Goal: Information Seeking & Learning: Learn about a topic

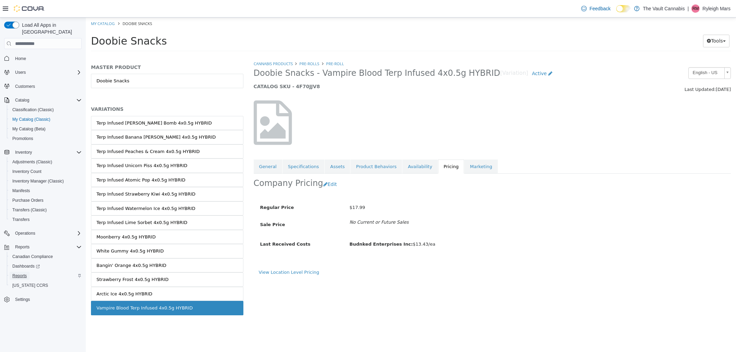
click at [27, 272] on link "Reports" at bounding box center [20, 276] width 20 height 8
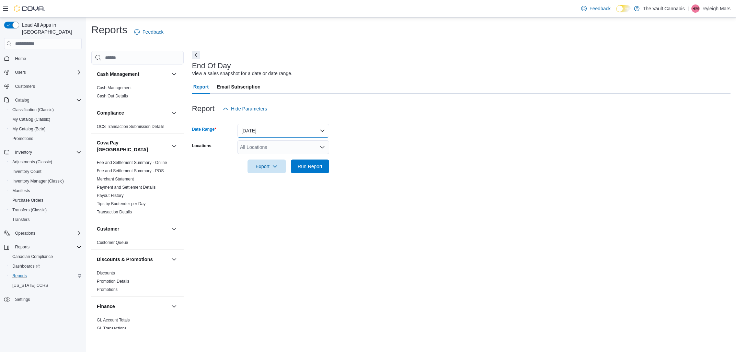
click at [316, 129] on button "Today" at bounding box center [283, 131] width 92 height 14
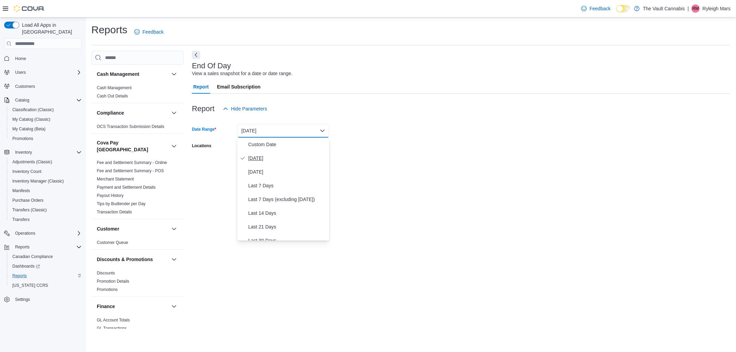
click at [266, 156] on span "Today" at bounding box center [287, 158] width 78 height 8
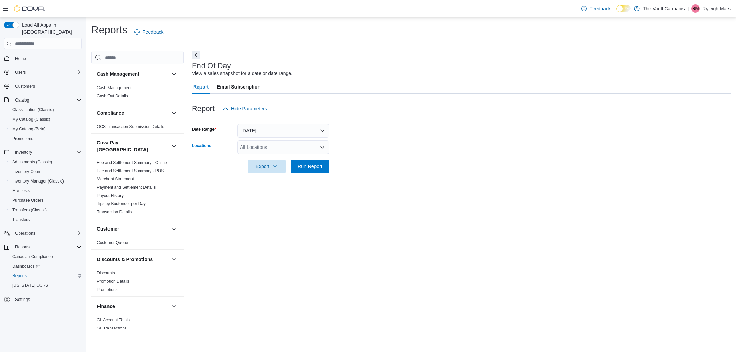
click at [271, 144] on div "All Locations" at bounding box center [283, 147] width 92 height 14
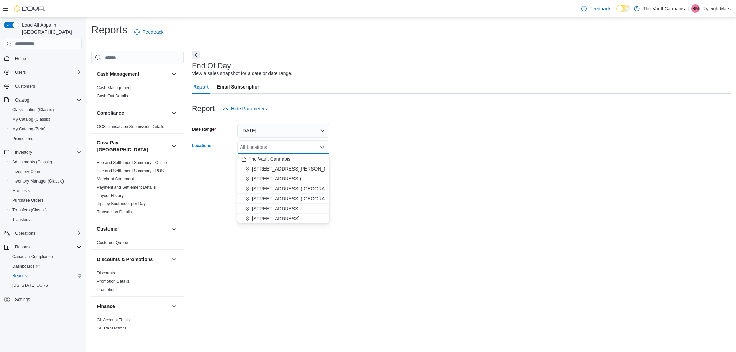
click at [255, 196] on span "[STREET_ADDRESS] ([GEOGRAPHIC_DATA])" at bounding box center [303, 198] width 102 height 7
click at [334, 161] on form "Date Range Today Locations 1600 Ness Ave. (Winnipeg) Combo box. Selected. 1600 …" at bounding box center [461, 145] width 538 height 58
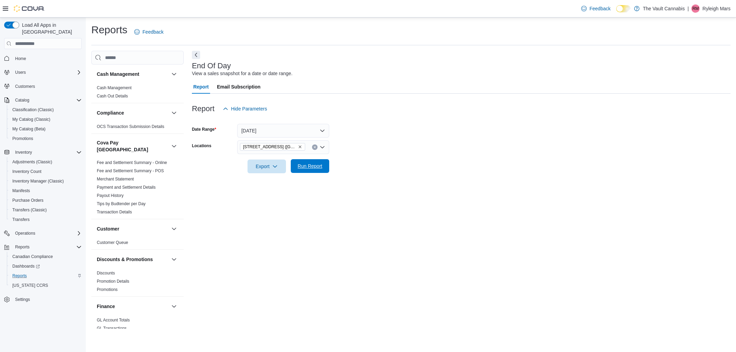
click at [319, 162] on span "Run Report" at bounding box center [310, 166] width 30 height 14
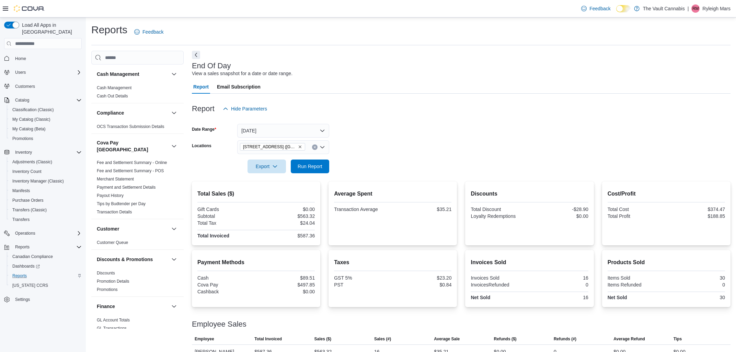
scroll to position [12, 0]
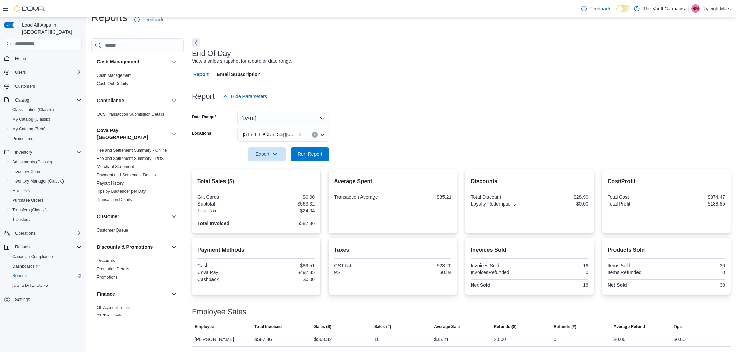
click at [551, 204] on div "$0.00" at bounding box center [559, 203] width 57 height 5
click at [297, 152] on span "Run Report" at bounding box center [310, 154] width 30 height 14
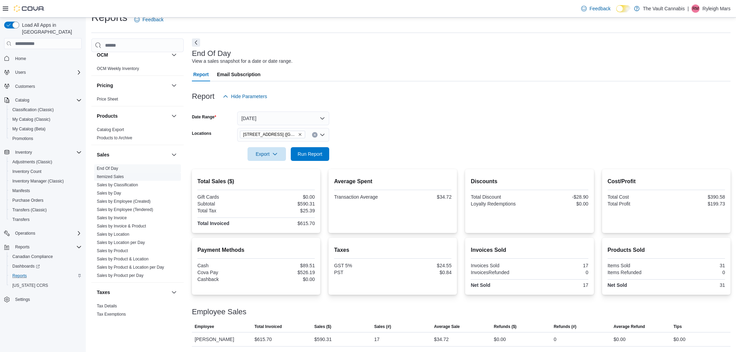
scroll to position [445, 0]
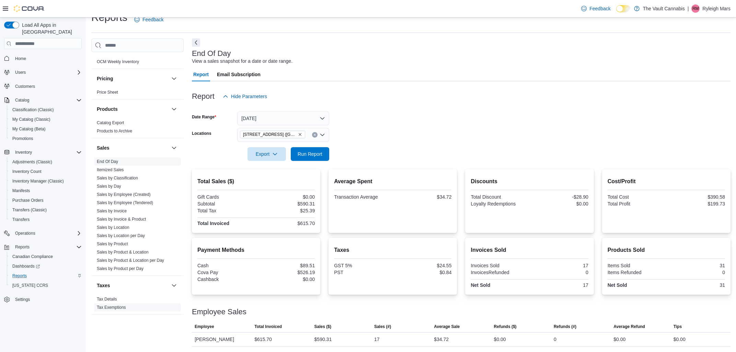
click at [120, 305] on link "Tax Exemptions" at bounding box center [111, 307] width 29 height 5
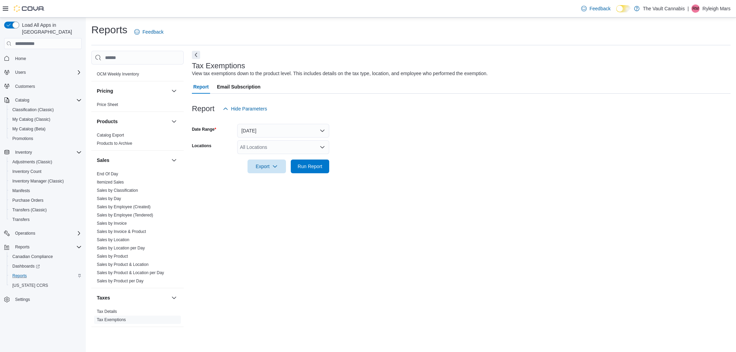
click at [247, 145] on div "All Locations" at bounding box center [283, 147] width 92 height 14
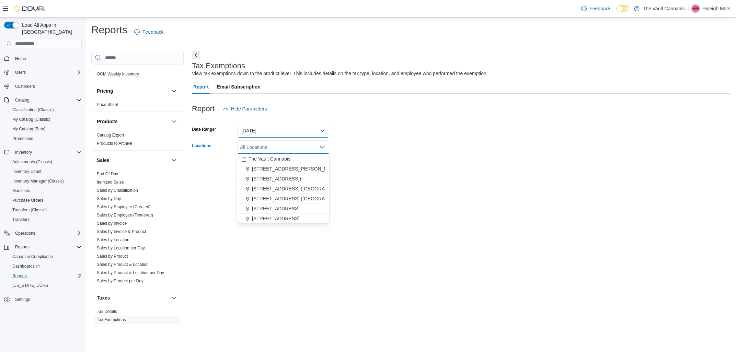
click at [279, 130] on button "Yesterday" at bounding box center [283, 131] width 92 height 14
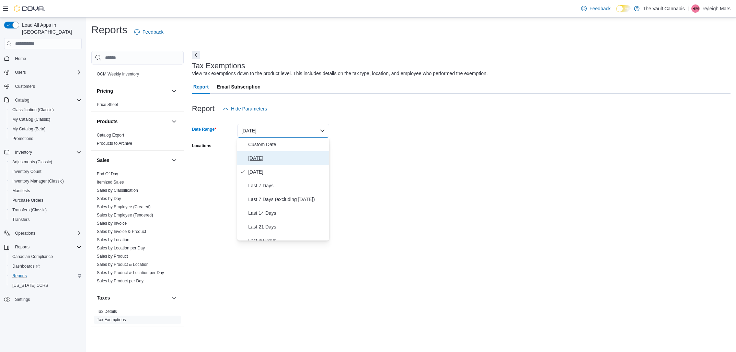
click at [262, 158] on span "Today" at bounding box center [287, 158] width 78 height 8
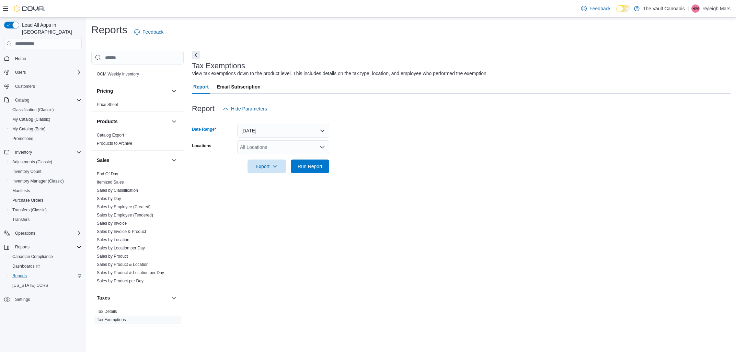
click at [264, 152] on div "All Locations" at bounding box center [283, 147] width 92 height 14
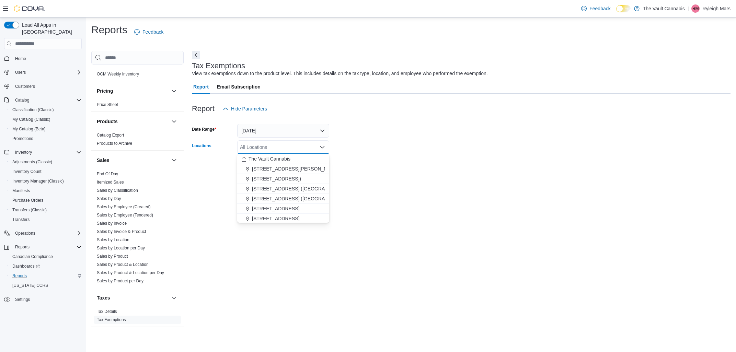
click at [277, 201] on span "[STREET_ADDRESS] ([GEOGRAPHIC_DATA])" at bounding box center [303, 198] width 102 height 7
click at [426, 168] on form "Date Range Today Locations 1600 Ness Ave. (Winnipeg) Combo box. Selected. 1600 …" at bounding box center [461, 145] width 538 height 58
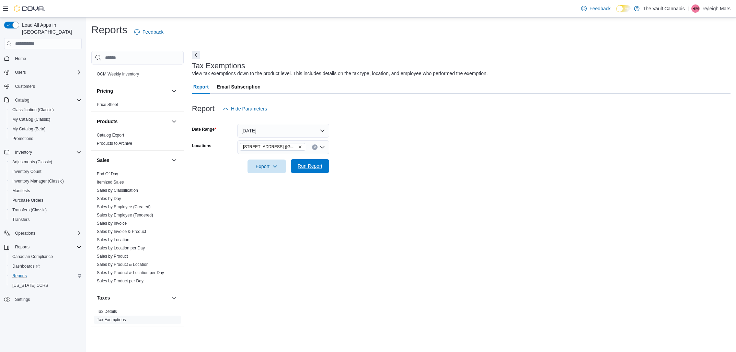
click at [311, 168] on span "Run Report" at bounding box center [310, 166] width 25 height 7
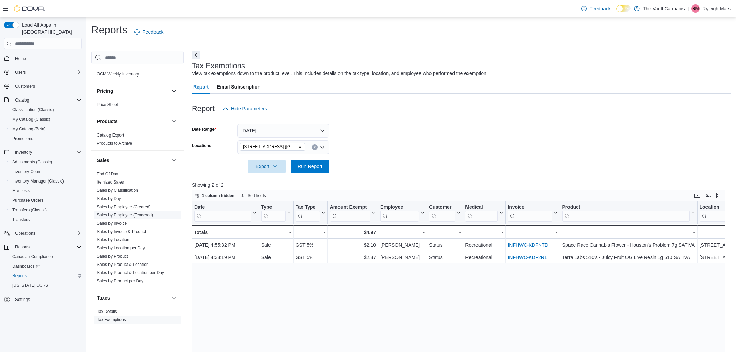
scroll to position [412, 0]
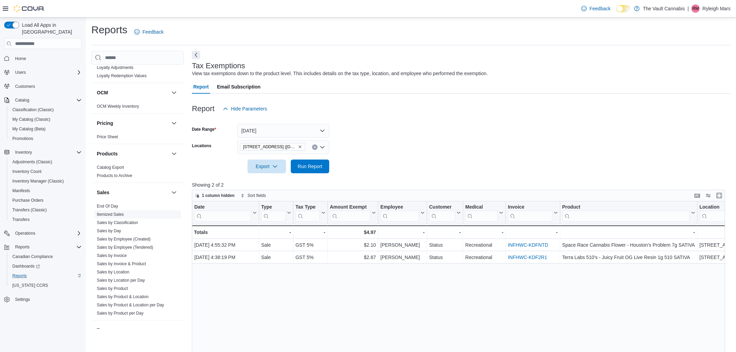
click at [123, 212] on link "Itemized Sales" at bounding box center [110, 214] width 27 height 5
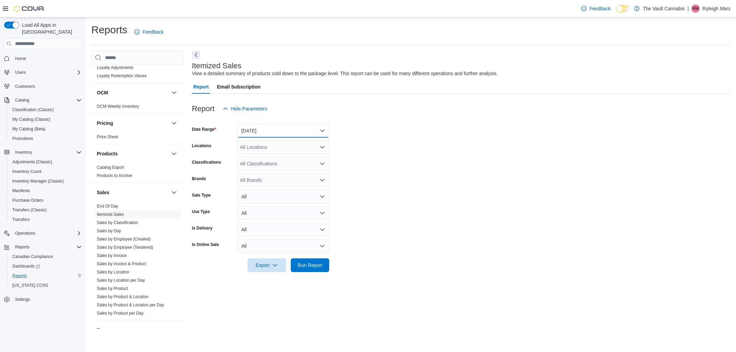
click at [265, 133] on button "Yesterday" at bounding box center [283, 131] width 92 height 14
click at [256, 160] on span "Today" at bounding box center [287, 158] width 78 height 8
click at [273, 152] on div "All Locations" at bounding box center [283, 147] width 92 height 14
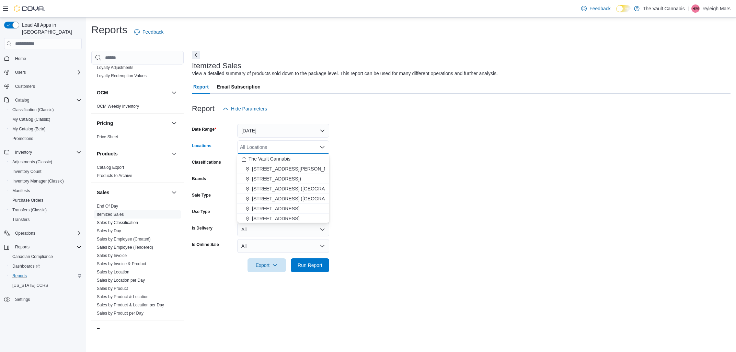
click at [269, 202] on span "[STREET_ADDRESS] ([GEOGRAPHIC_DATA])" at bounding box center [303, 198] width 102 height 7
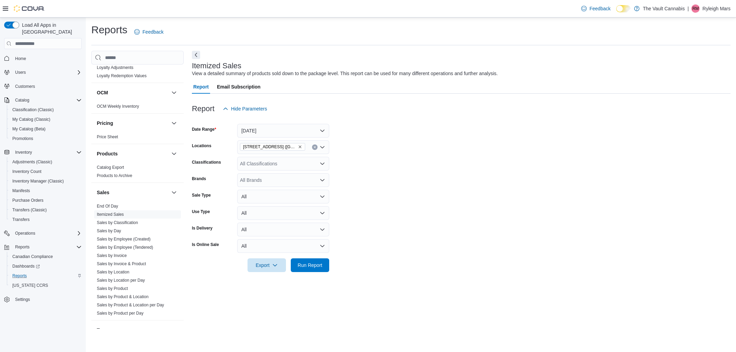
click at [351, 177] on form "Date Range Today Locations 1600 Ness Ave. (Winnipeg) Classifications All Classi…" at bounding box center [461, 194] width 538 height 156
click at [312, 264] on span "Run Report" at bounding box center [310, 264] width 25 height 7
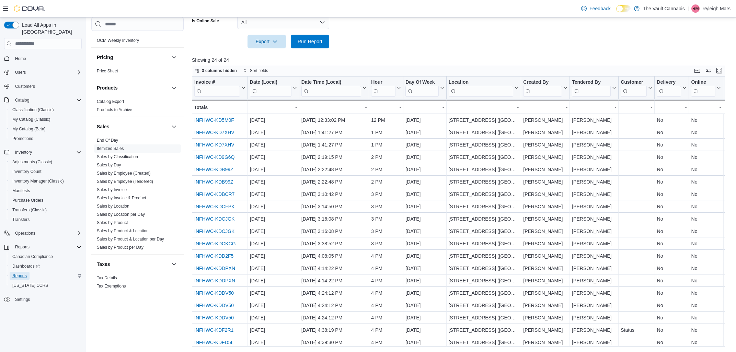
click at [23, 273] on span "Reports" at bounding box center [19, 275] width 14 height 5
click at [115, 144] on span "Itemized Sales" at bounding box center [137, 148] width 87 height 8
click at [114, 138] on link "End Of Day" at bounding box center [107, 140] width 21 height 5
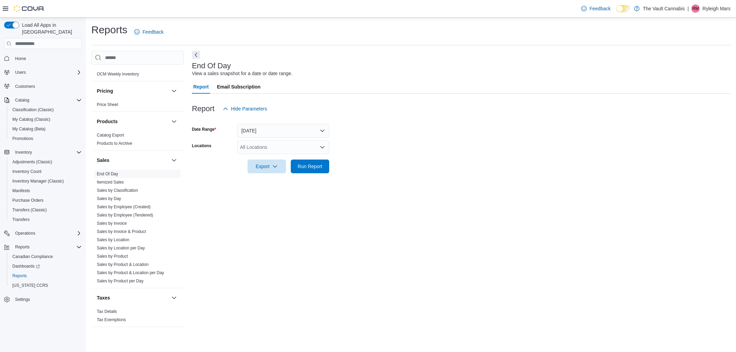
click at [278, 152] on div "All Locations" at bounding box center [283, 147] width 92 height 14
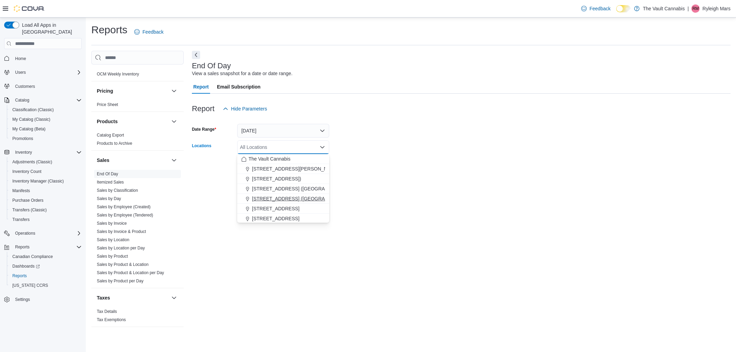
click at [264, 197] on span "[STREET_ADDRESS] ([GEOGRAPHIC_DATA])" at bounding box center [303, 198] width 102 height 7
click at [591, 130] on form "Date Range Today Locations 1600 Ness Ave. (Winnipeg) Combo box. Selected. 1600 …" at bounding box center [461, 145] width 538 height 58
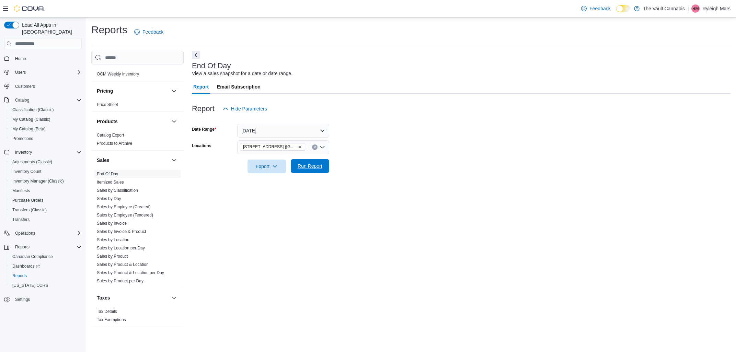
click at [313, 168] on span "Run Report" at bounding box center [310, 166] width 25 height 7
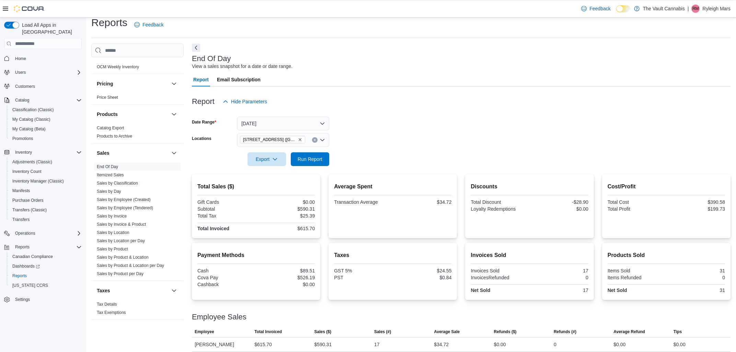
scroll to position [12, 0]
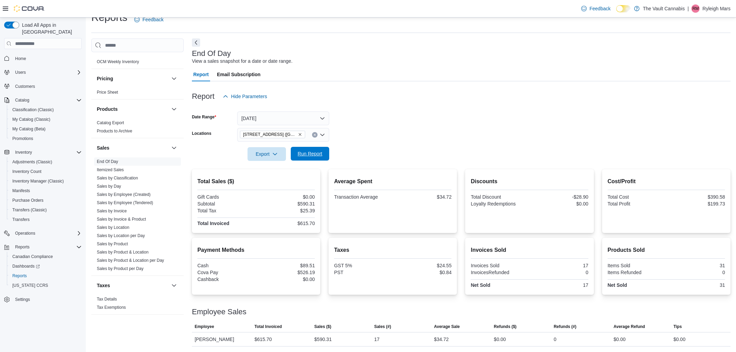
click at [305, 149] on span "Run Report" at bounding box center [310, 154] width 30 height 14
click at [280, 152] on span "Export" at bounding box center [267, 154] width 30 height 14
click at [282, 182] on span "Export to Pdf" at bounding box center [267, 181] width 31 height 5
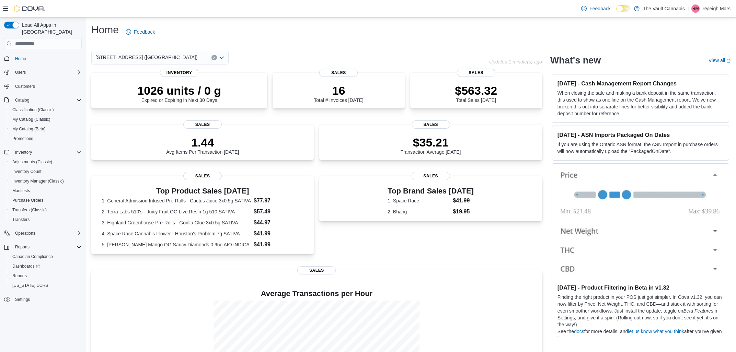
click at [175, 62] on div "[STREET_ADDRESS] ([GEOGRAPHIC_DATA])" at bounding box center [159, 58] width 137 height 14
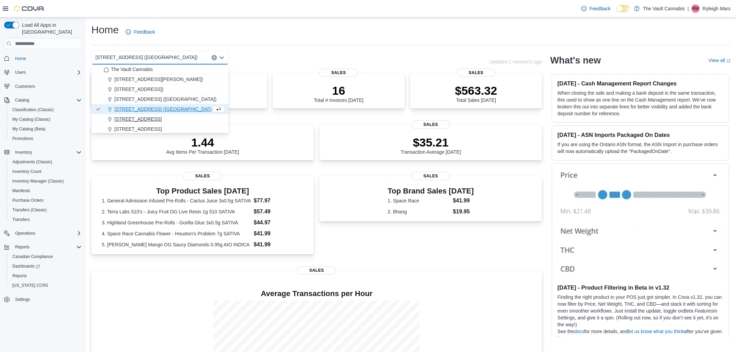
click at [150, 119] on span "20 Main St. (Ashern)" at bounding box center [137, 119] width 47 height 7
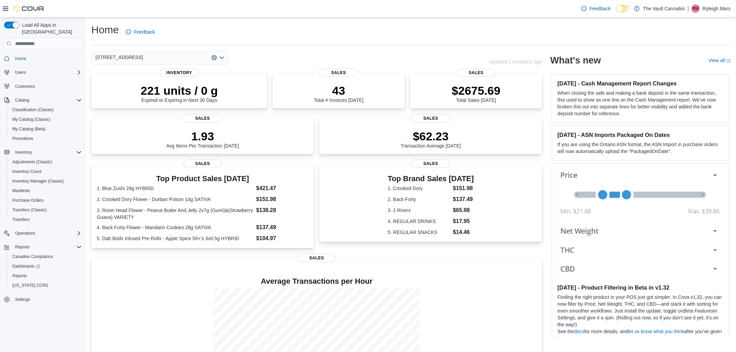
click at [178, 57] on div "20 Main St. (Ashern)" at bounding box center [159, 58] width 137 height 14
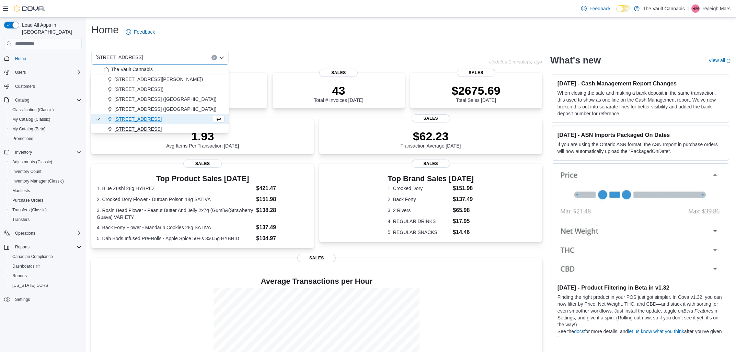
click at [162, 129] on div "21 Main St. (Lundar)" at bounding box center [164, 129] width 121 height 7
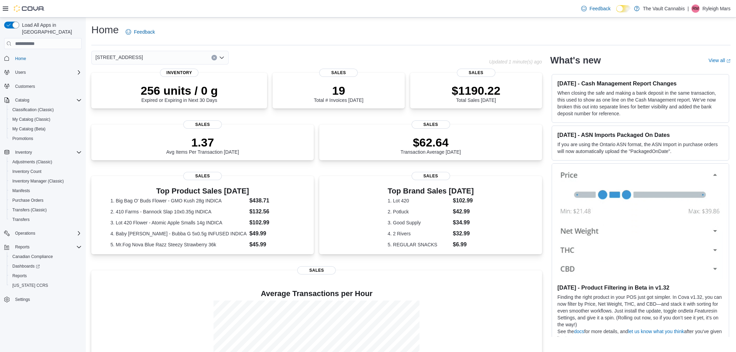
click at [180, 60] on div "21 Main St. (Lundar) Combo box. Selected. 21 Main St. (Lundar). Press Backspace…" at bounding box center [159, 58] width 137 height 14
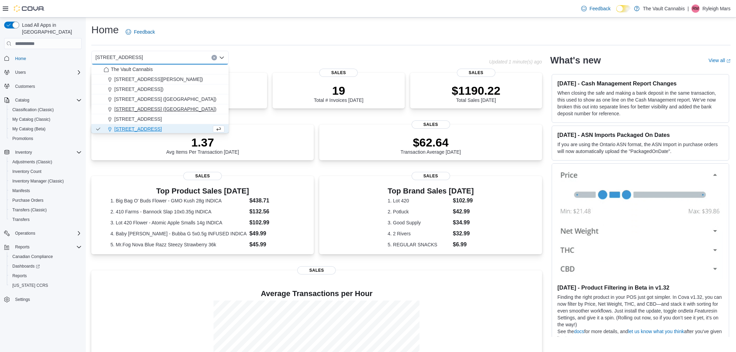
click at [162, 108] on span "[STREET_ADDRESS] ([GEOGRAPHIC_DATA])" at bounding box center [165, 109] width 102 height 7
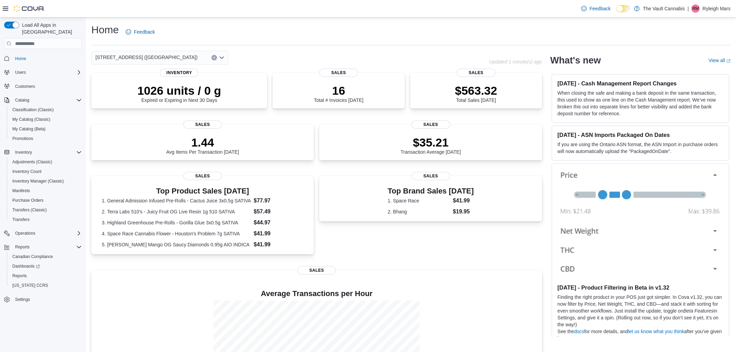
click at [171, 55] on div "[STREET_ADDRESS] ([GEOGRAPHIC_DATA])" at bounding box center [159, 58] width 137 height 14
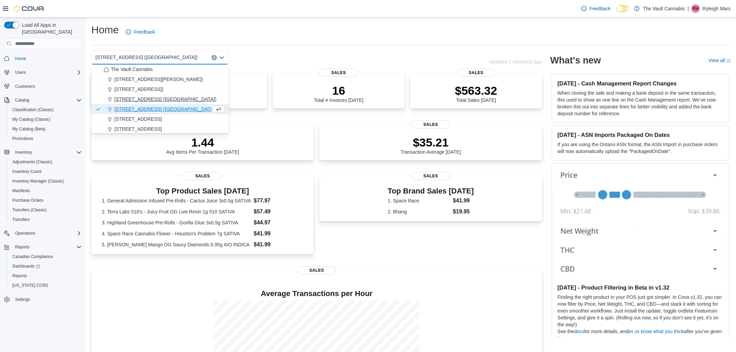
click at [152, 99] on span "145 Sunset Boulevard (Arborg)" at bounding box center [165, 99] width 102 height 7
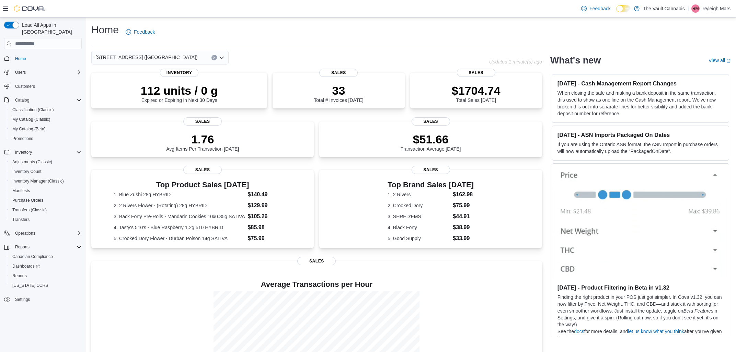
click at [180, 57] on div "145 Sunset Boulevard (Arborg)" at bounding box center [159, 58] width 137 height 14
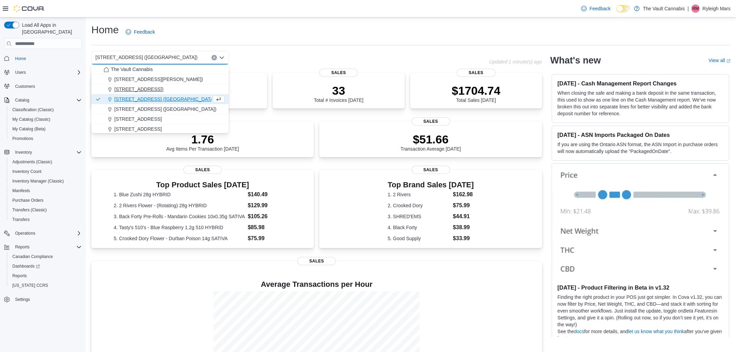
click at [163, 89] on span "123 Main St. (Swan River)" at bounding box center [138, 89] width 49 height 7
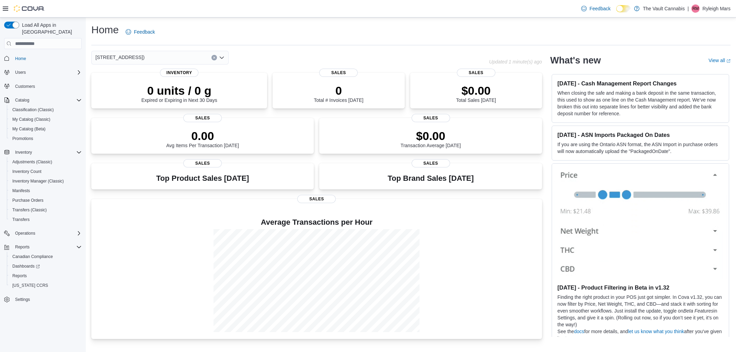
click at [180, 56] on div "123 Main St. (Swan River) Combo box. Selected. 123 Main St. (Swan River). Press…" at bounding box center [159, 58] width 137 height 14
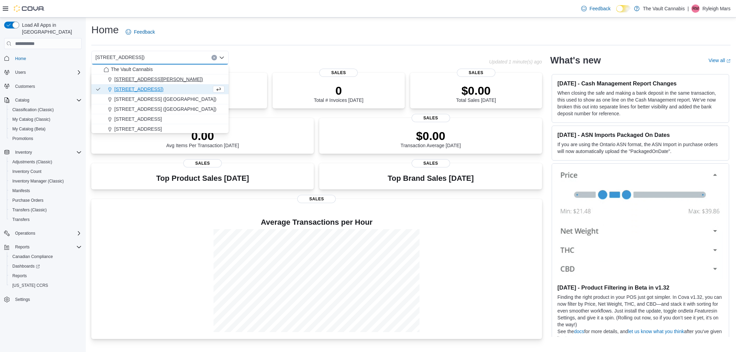
click at [171, 79] on span "123 Main St. (Gilbert Plains)" at bounding box center [158, 79] width 89 height 7
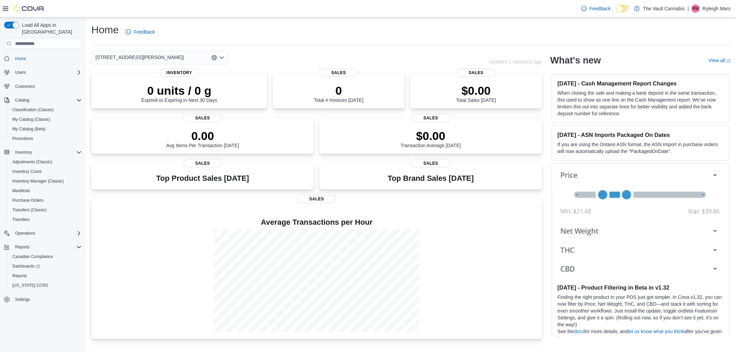
click at [171, 60] on div "123 Main St. (Gilbert Plains) Combo box. Selected. 123 Main St. (Gilbert Plains…" at bounding box center [159, 58] width 137 height 14
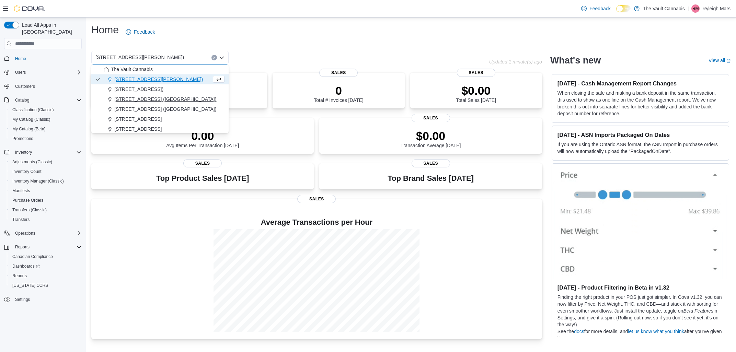
click at [156, 95] on button "145 Sunset Boulevard (Arborg)" at bounding box center [159, 99] width 137 height 10
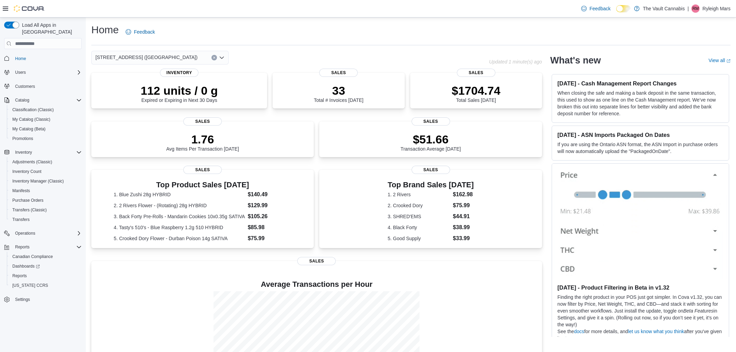
click at [173, 57] on div "145 Sunset Boulevard (Arborg)" at bounding box center [159, 58] width 137 height 14
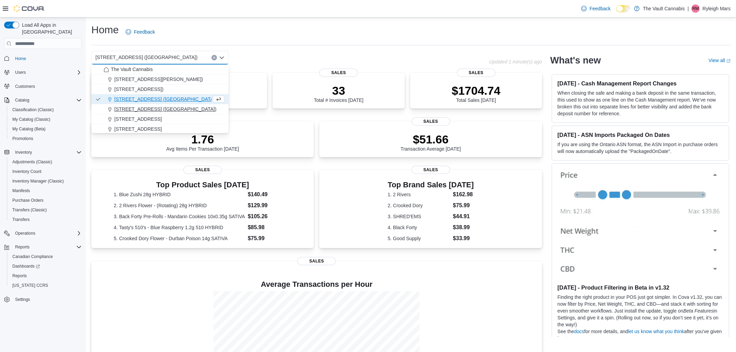
click at [165, 113] on span "[STREET_ADDRESS] ([GEOGRAPHIC_DATA])" at bounding box center [165, 109] width 102 height 7
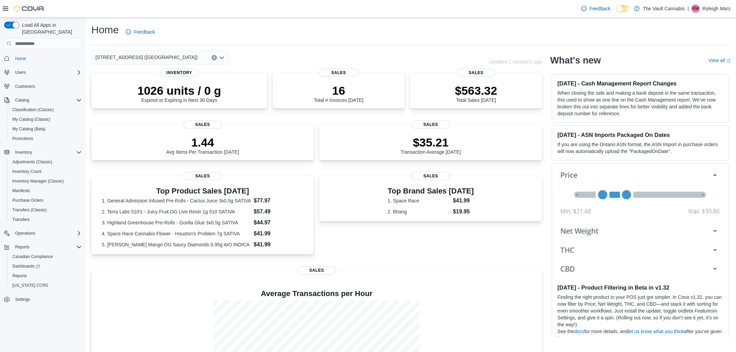
click at [174, 56] on div "1600 Ness Ave. (Winnipeg) Combo box. Selected. 1600 Ness Ave. (Winnipeg). Press…" at bounding box center [159, 58] width 137 height 14
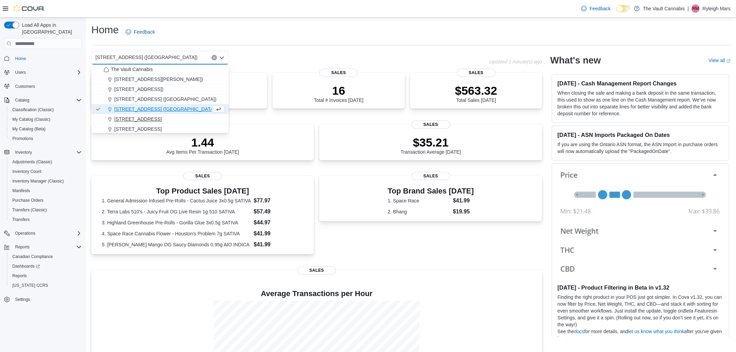
click at [159, 115] on button "20 Main St. (Ashern)" at bounding box center [159, 119] width 137 height 10
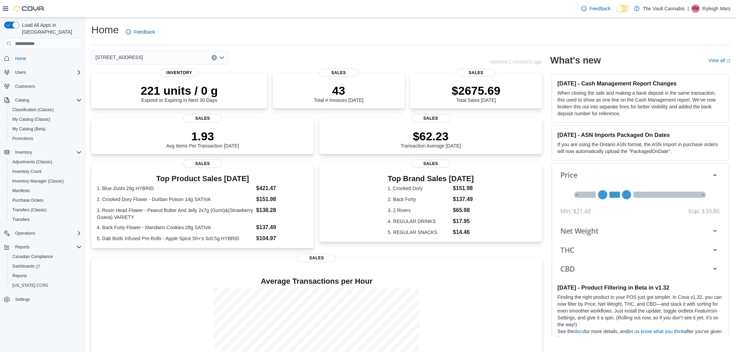
click at [180, 57] on div "20 Main St. (Ashern) Combo box. Selected. 20 Main St. (Ashern). Press Backspace…" at bounding box center [159, 58] width 137 height 14
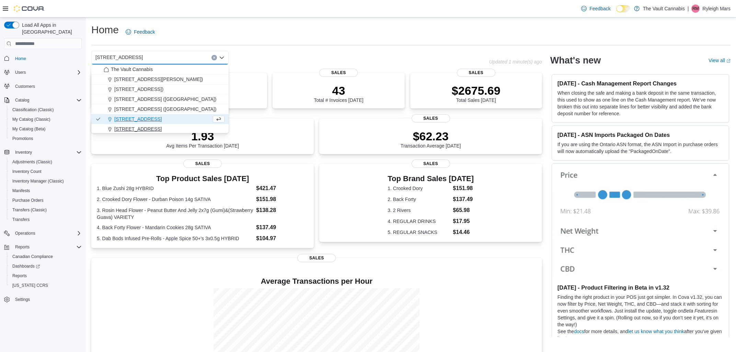
click at [151, 130] on span "21 Main St. (Lundar)" at bounding box center [137, 129] width 47 height 7
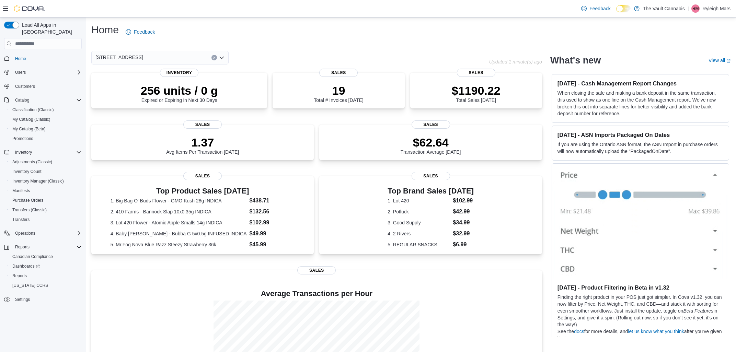
click at [178, 57] on div "21 Main St. (Lundar)" at bounding box center [159, 58] width 137 height 14
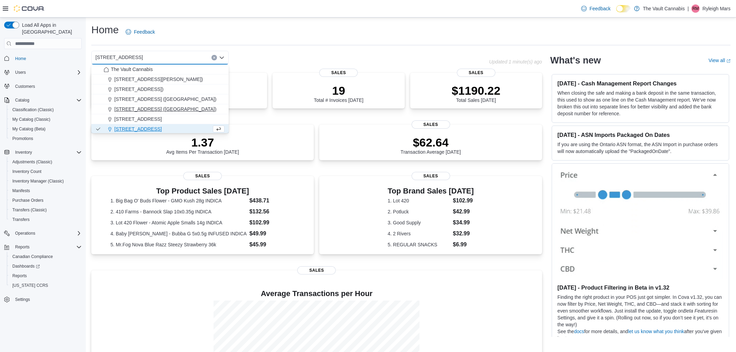
click at [157, 107] on span "[STREET_ADDRESS] ([GEOGRAPHIC_DATA])" at bounding box center [165, 109] width 102 height 7
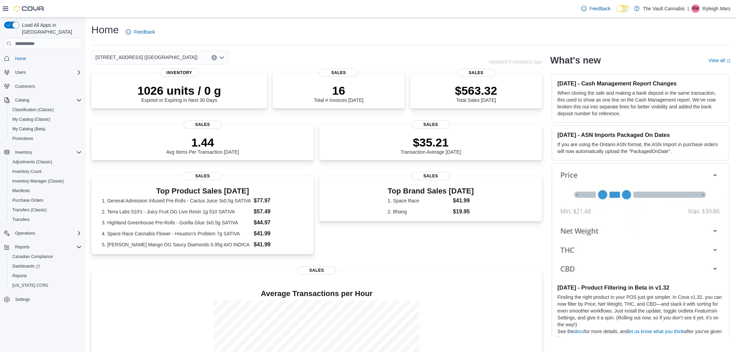
click at [187, 53] on div "[STREET_ADDRESS] ([GEOGRAPHIC_DATA])" at bounding box center [159, 58] width 137 height 14
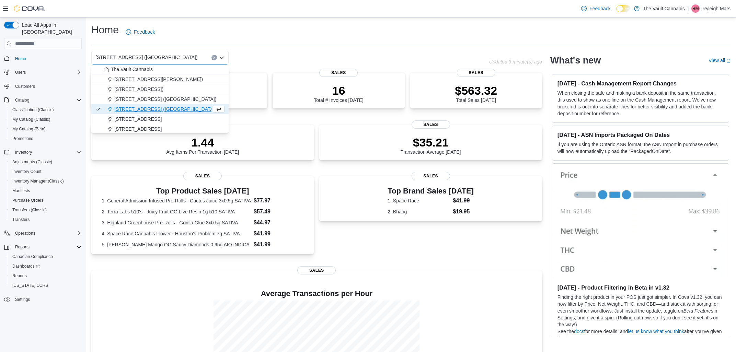
click at [164, 113] on button "[STREET_ADDRESS] ([GEOGRAPHIC_DATA])" at bounding box center [159, 109] width 137 height 10
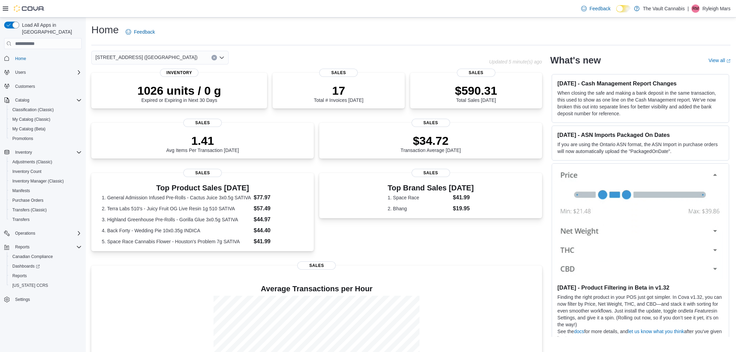
click at [252, 37] on div "Home Feedback" at bounding box center [410, 32] width 639 height 18
